Goal: Browse casually

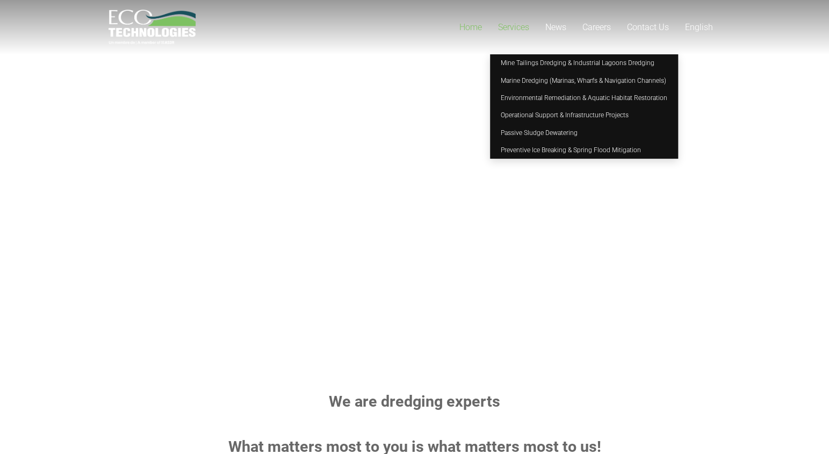
click at [520, 30] on span "Services" at bounding box center [513, 27] width 31 height 10
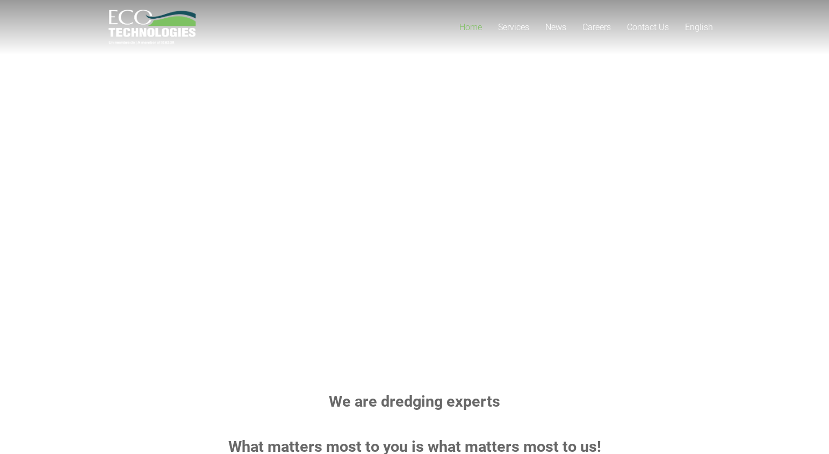
click at [479, 29] on span "Home" at bounding box center [471, 27] width 23 height 10
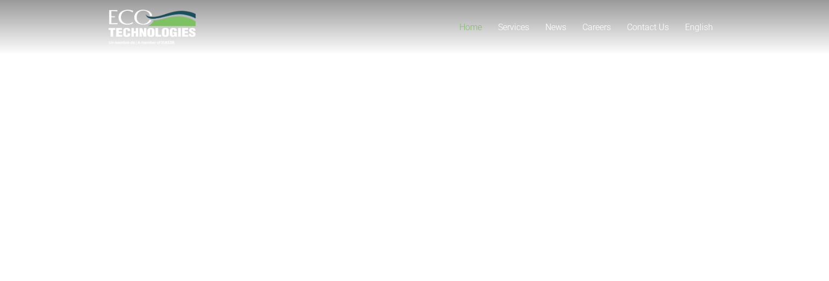
click at [289, 123] on rs-slide "Natural resources. Project timelines. Professional relationships. Protect Most …" at bounding box center [414, 169] width 829 height 376
click at [321, 42] on div at bounding box center [216, 27] width 215 height 35
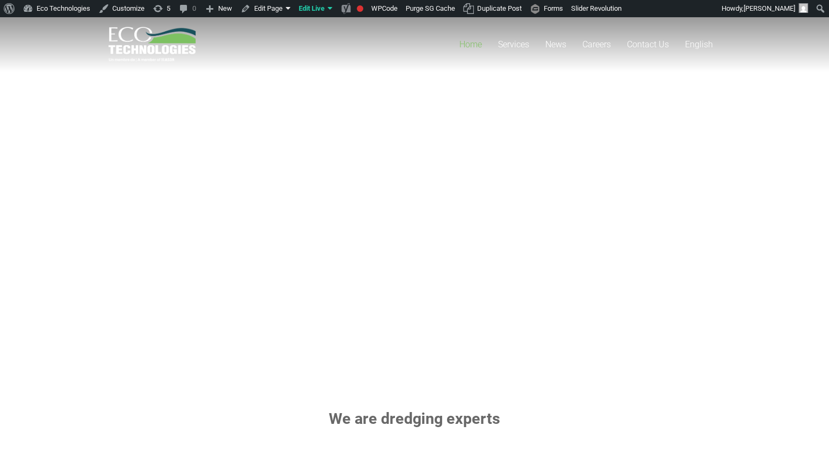
click at [392, 183] on rs-slide "Natural resources. Project timelines. Professional relationships. Protect Most …" at bounding box center [414, 186] width 829 height 376
click at [591, 15] on link "Slider Revolution" at bounding box center [597, 8] width 59 height 17
click at [597, 22] on link "hero primary" at bounding box center [611, 27] width 86 height 14
